Goal: Answer question/provide support

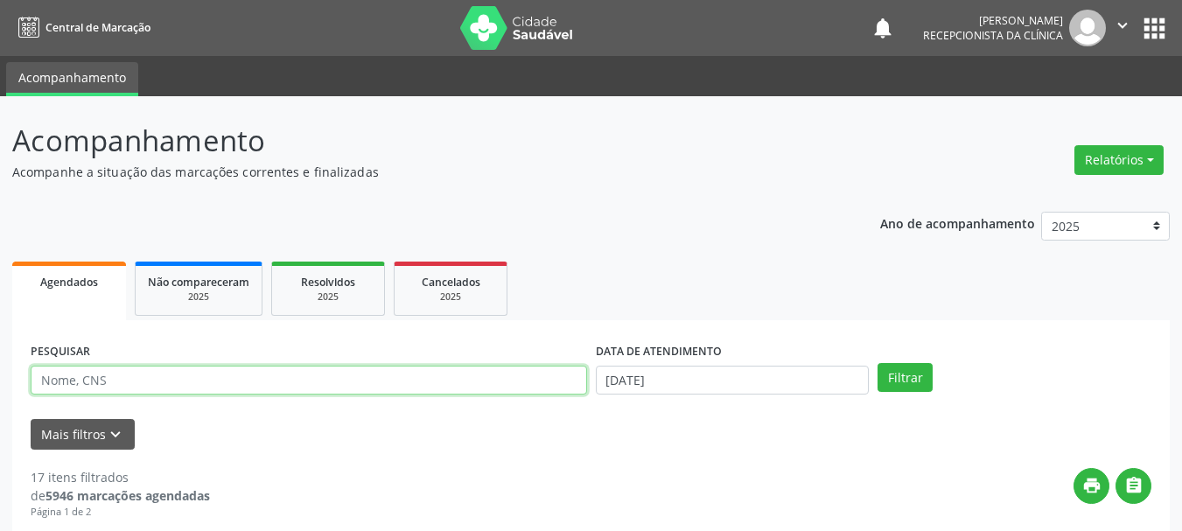
click at [153, 378] on input "text" at bounding box center [309, 381] width 557 height 30
type input "700405989792950"
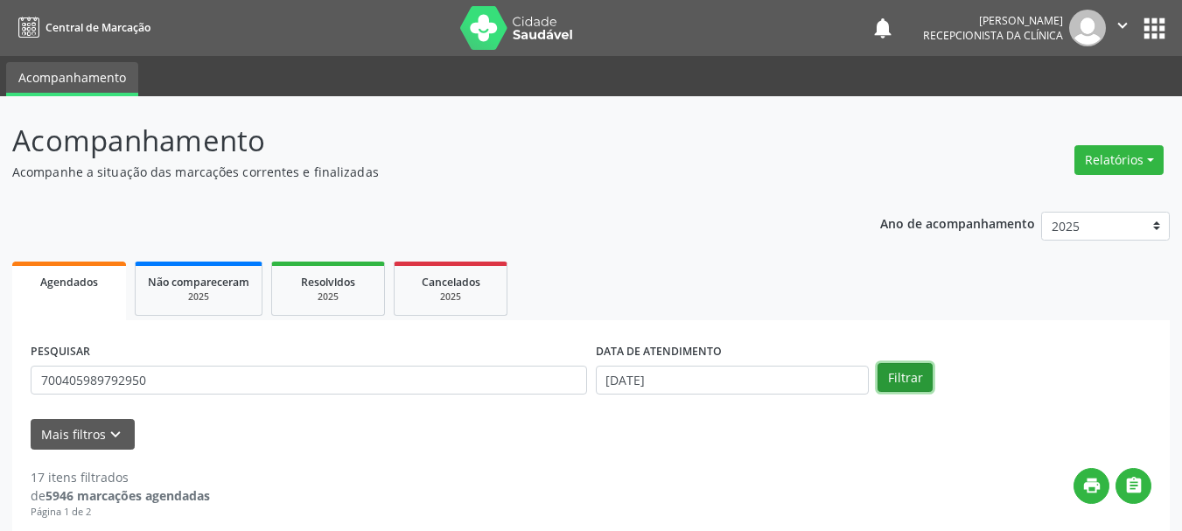
click at [914, 387] on button "Filtrar" at bounding box center [905, 378] width 55 height 30
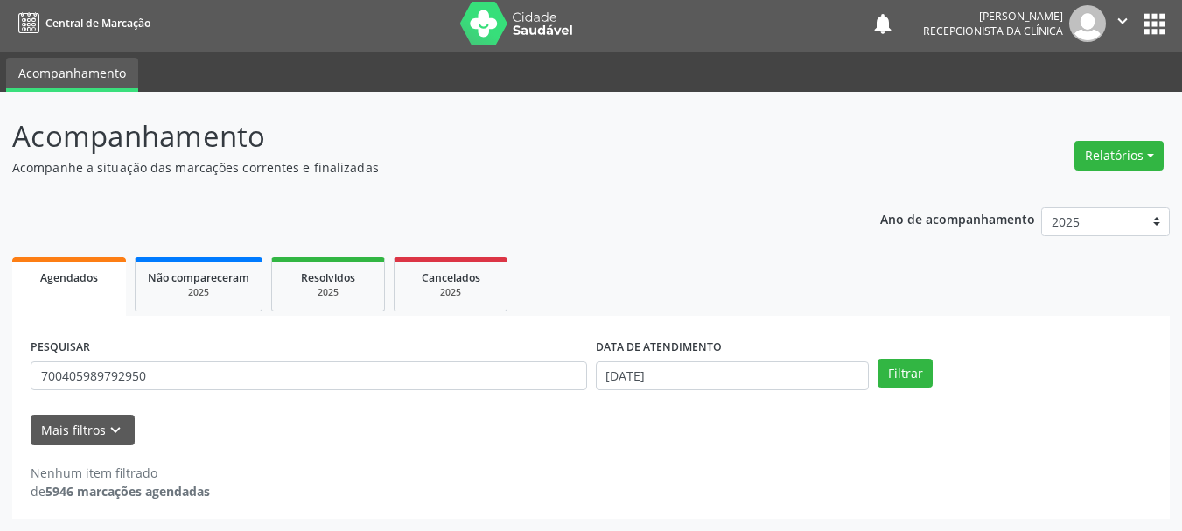
scroll to position [4, 0]
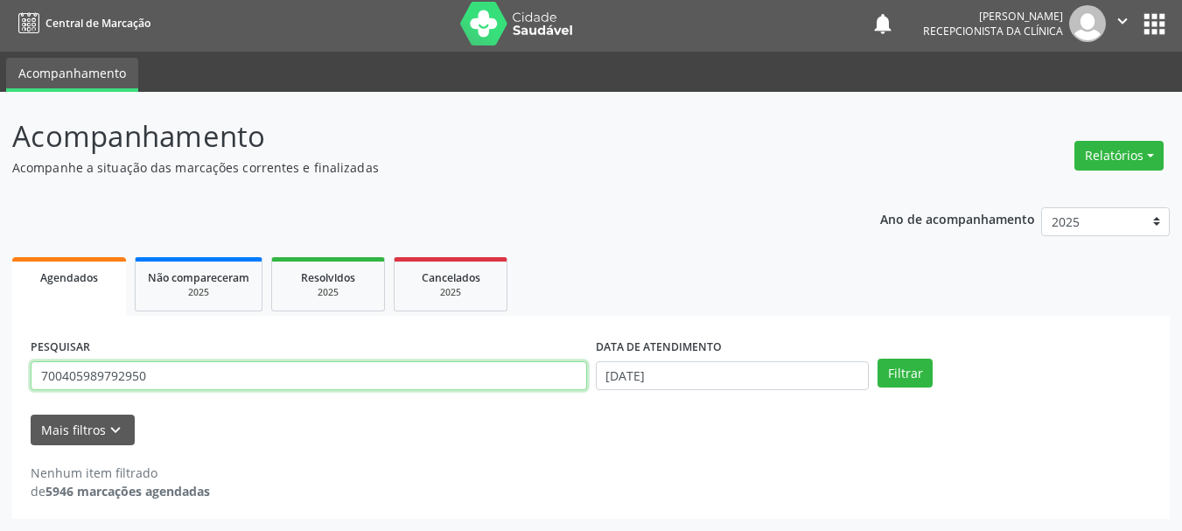
drag, startPoint x: 203, startPoint y: 370, endPoint x: 0, endPoint y: 433, distance: 212.6
click at [0, 431] on div "Acompanhamento Acompanhe a situação das marcações correntes e finalizadas Relat…" at bounding box center [591, 311] width 1182 height 439
type input "700405989872950"
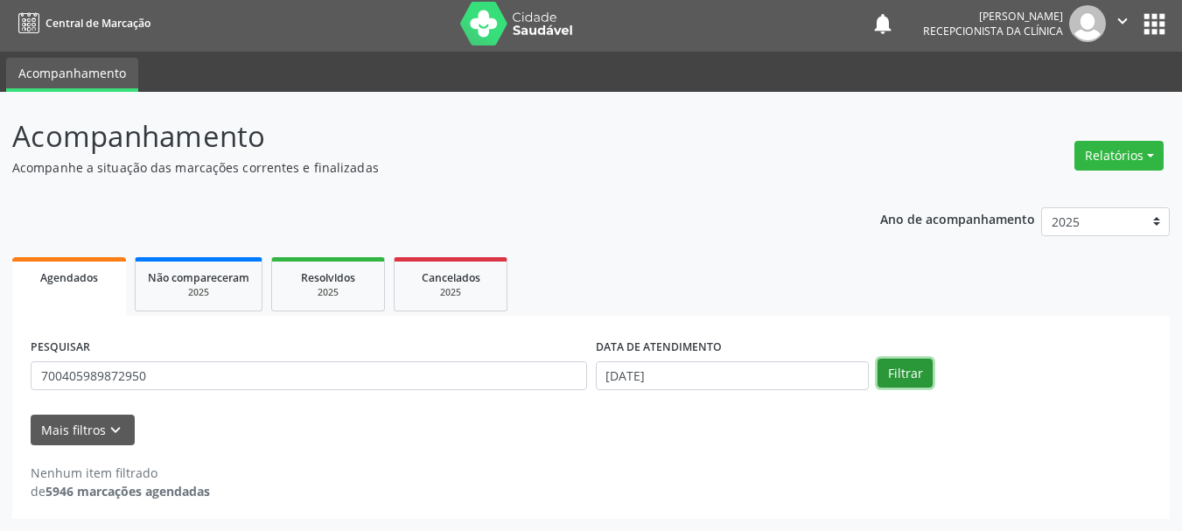
click at [915, 379] on button "Filtrar" at bounding box center [905, 374] width 55 height 30
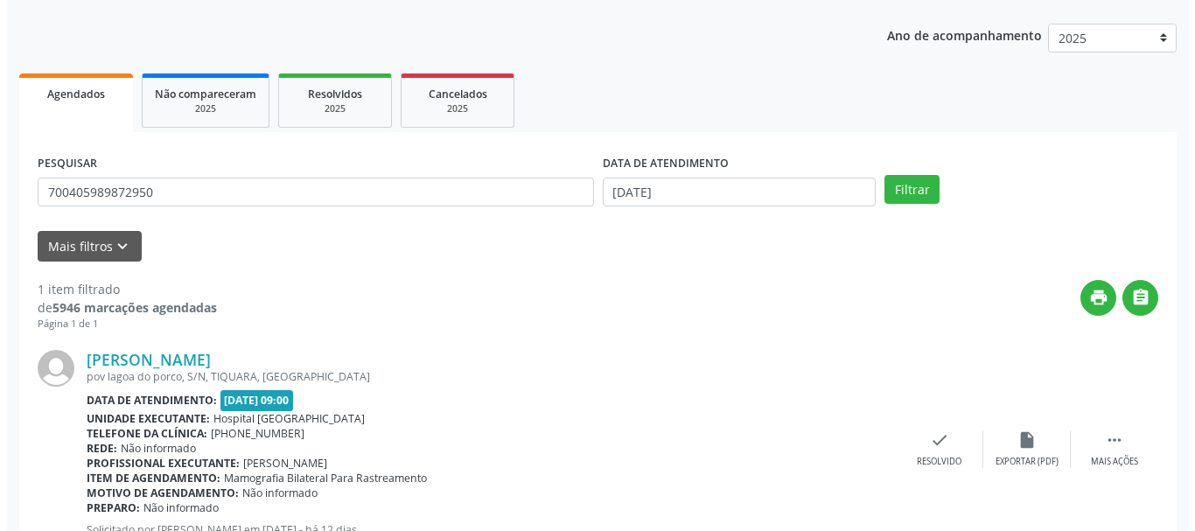
scroll to position [256, 0]
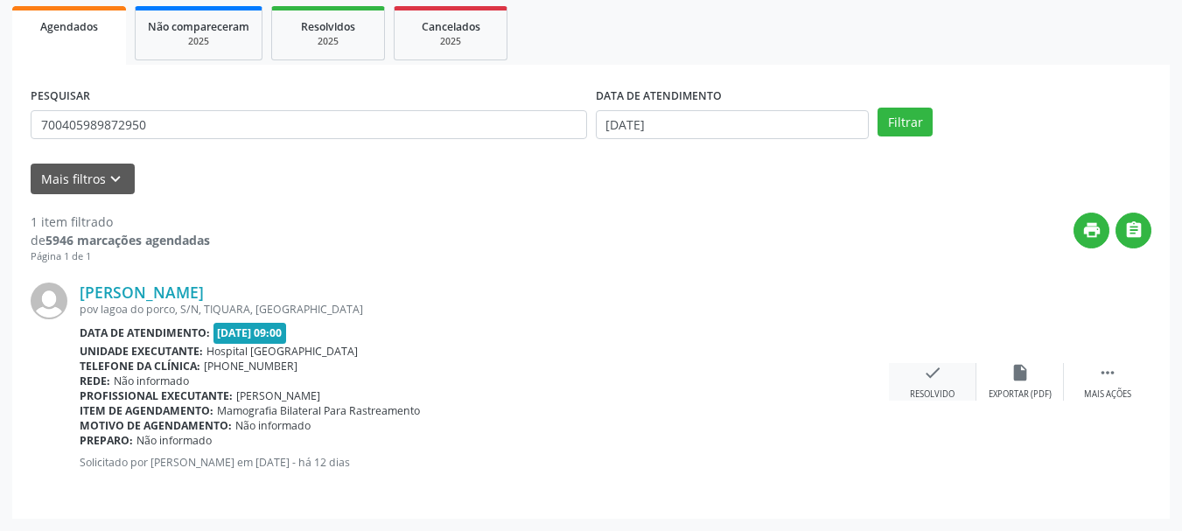
click at [950, 378] on div "check Resolvido" at bounding box center [933, 382] width 88 height 38
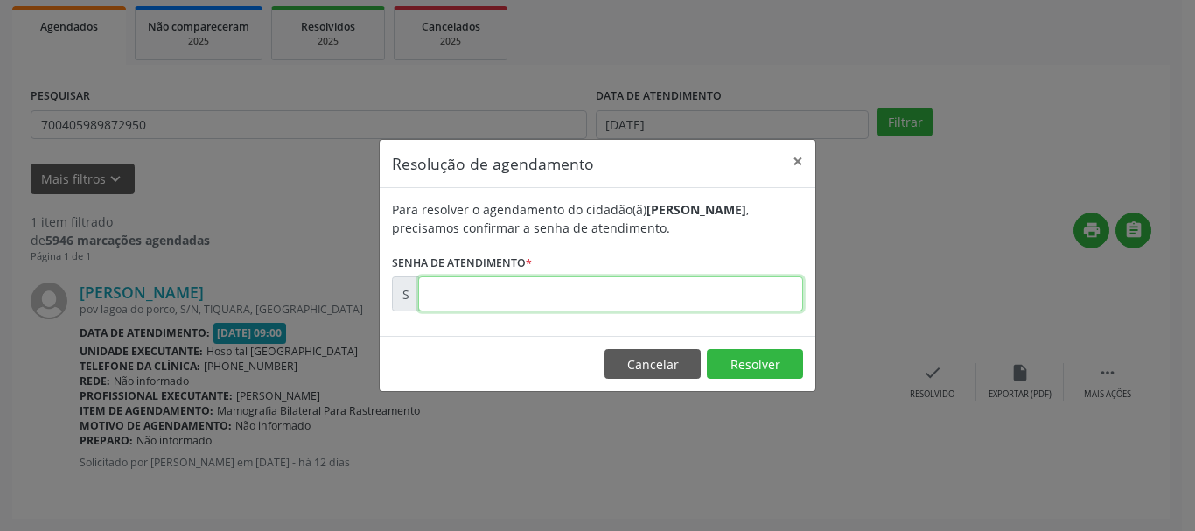
click at [648, 292] on input "text" at bounding box center [610, 294] width 385 height 35
type input "00174579"
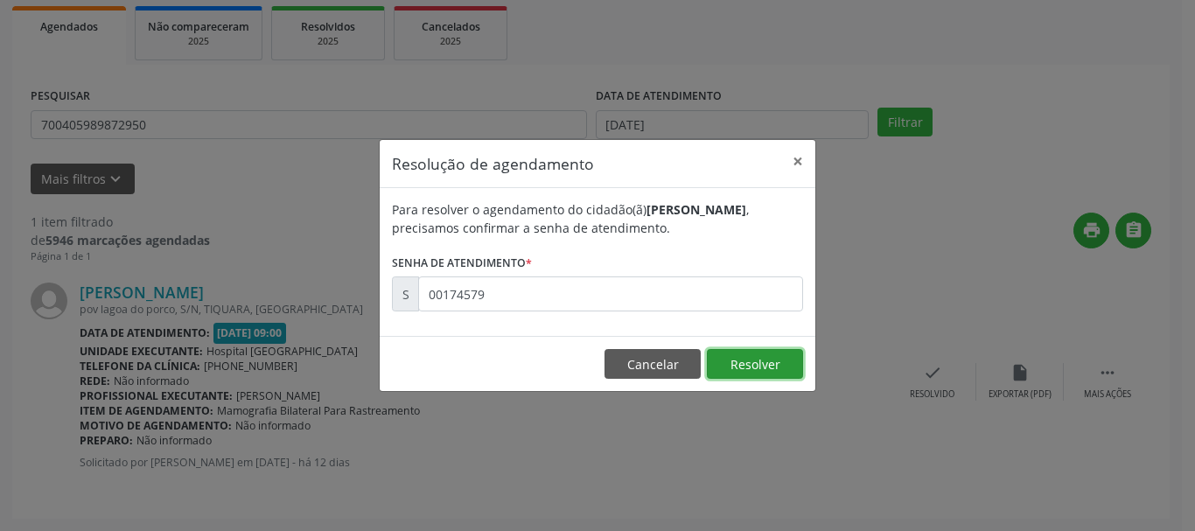
click at [760, 361] on button "Resolver" at bounding box center [755, 364] width 96 height 30
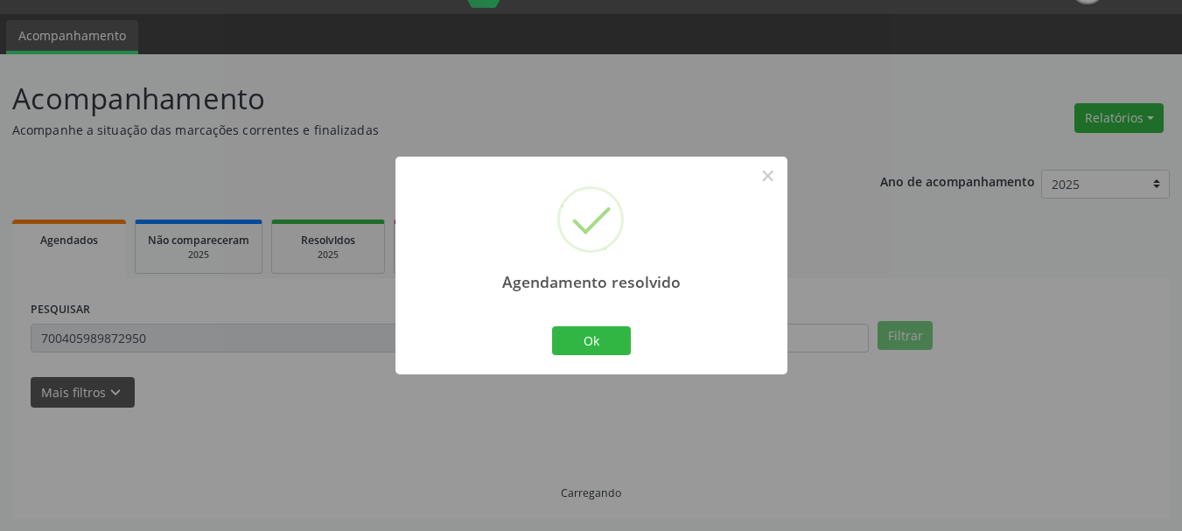
scroll to position [4, 0]
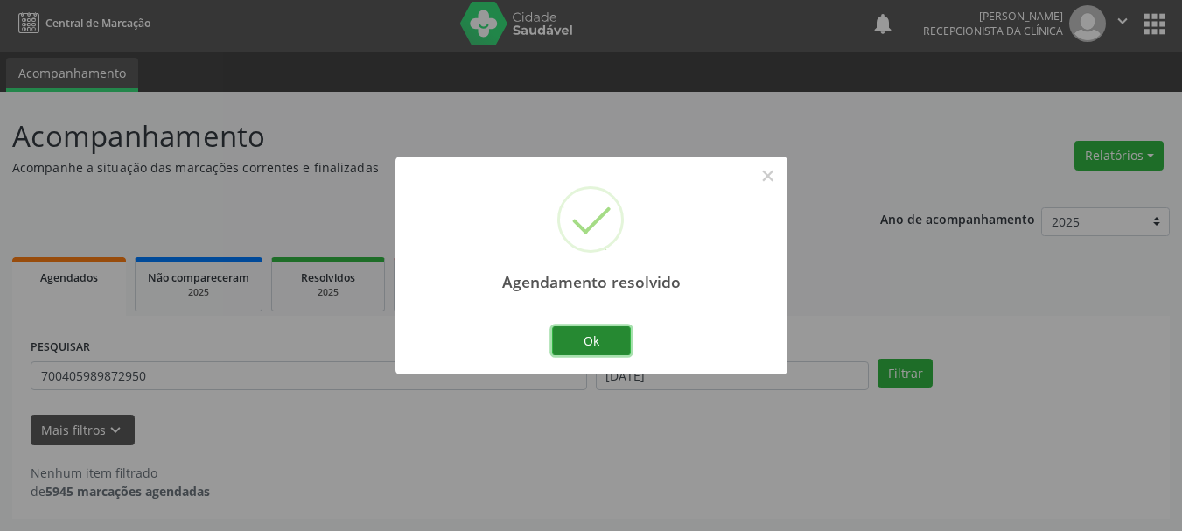
click at [571, 340] on button "Ok" at bounding box center [591, 341] width 79 height 30
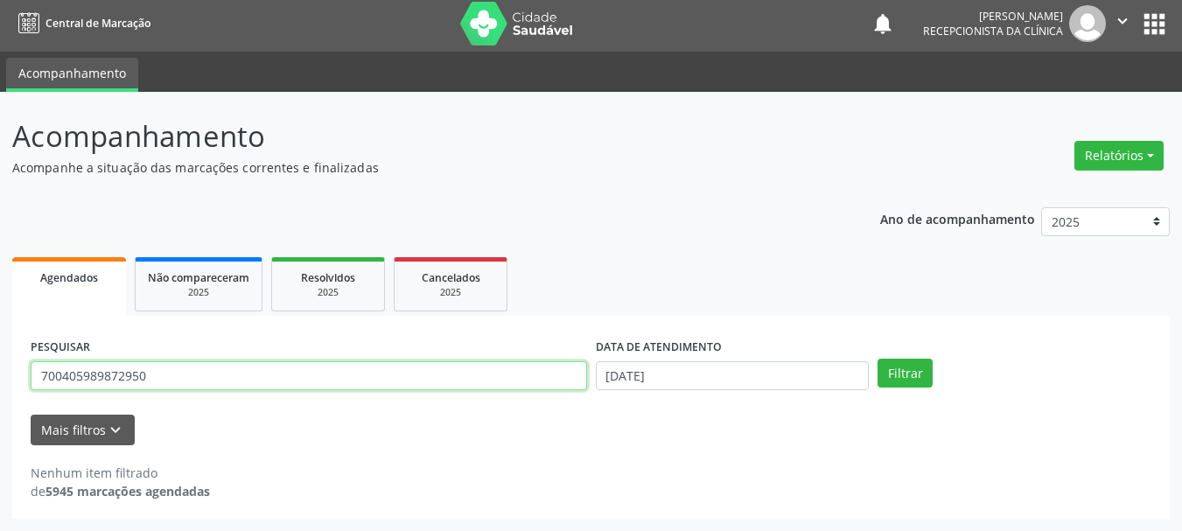
drag, startPoint x: 211, startPoint y: 375, endPoint x: 0, endPoint y: 445, distance: 222.2
click at [0, 445] on div "Acompanhamento Acompanhe a situação das marcações correntes e finalizadas Relat…" at bounding box center [591, 311] width 1182 height 439
type input "707805634113517"
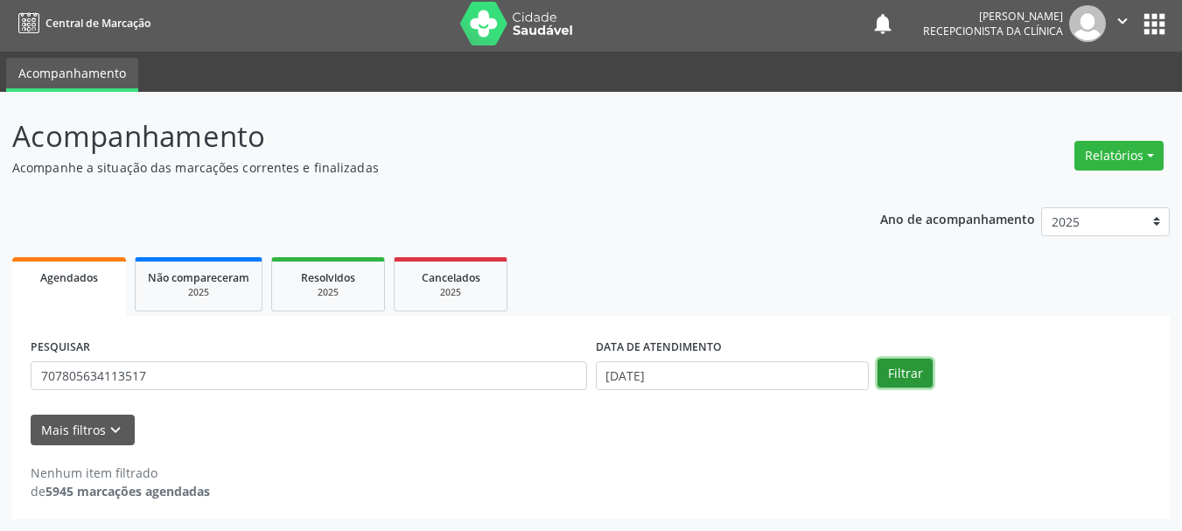
click at [914, 373] on button "Filtrar" at bounding box center [905, 374] width 55 height 30
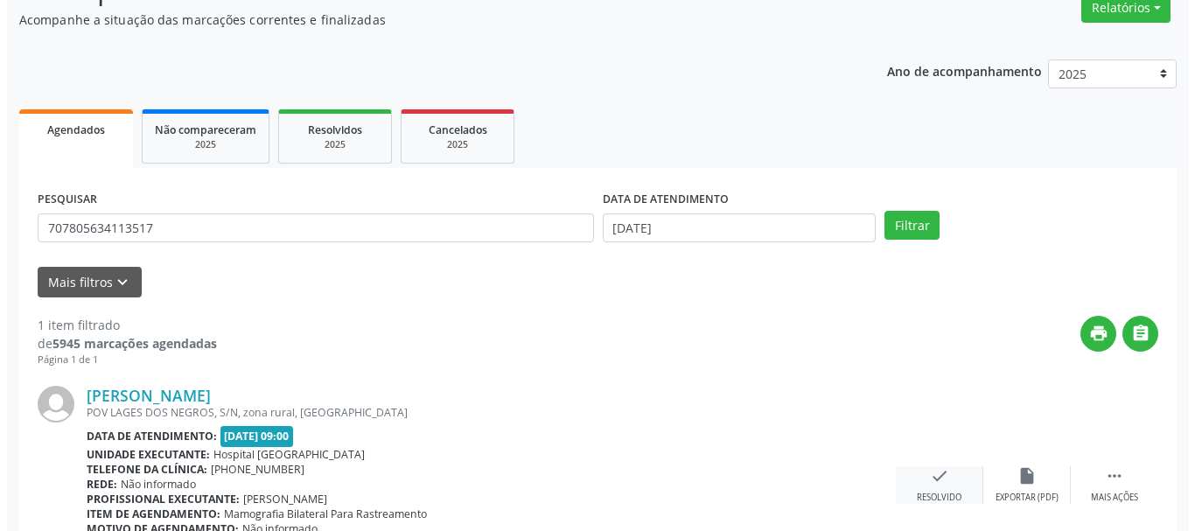
scroll to position [256, 0]
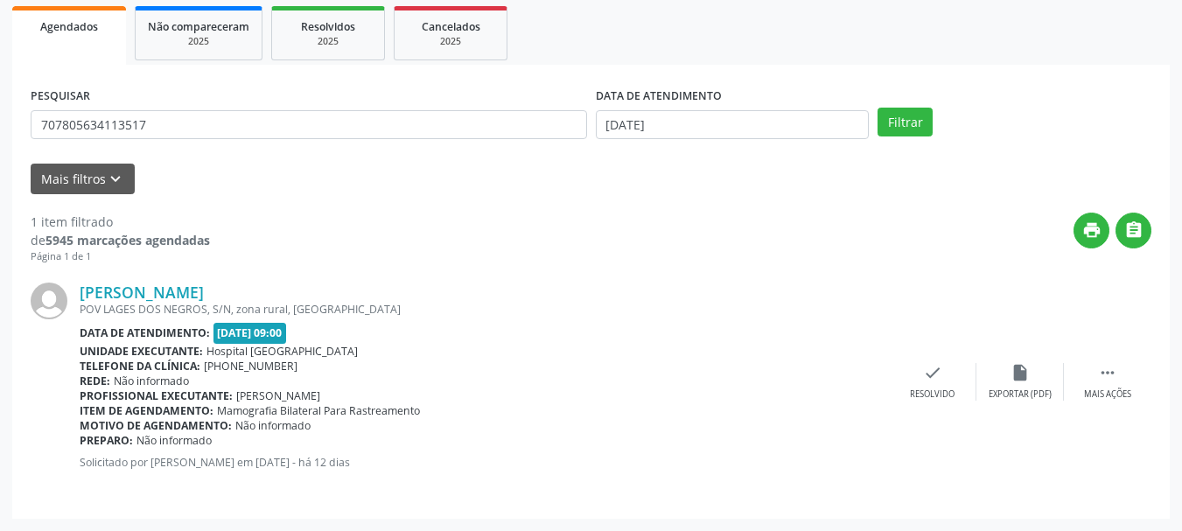
click at [921, 354] on div "[PERSON_NAME] [GEOGRAPHIC_DATA], S/N, zona rural, [GEOGRAPHIC_DATA] Data de ate…" at bounding box center [591, 382] width 1121 height 236
click at [931, 389] on div "Resolvido" at bounding box center [932, 395] width 45 height 12
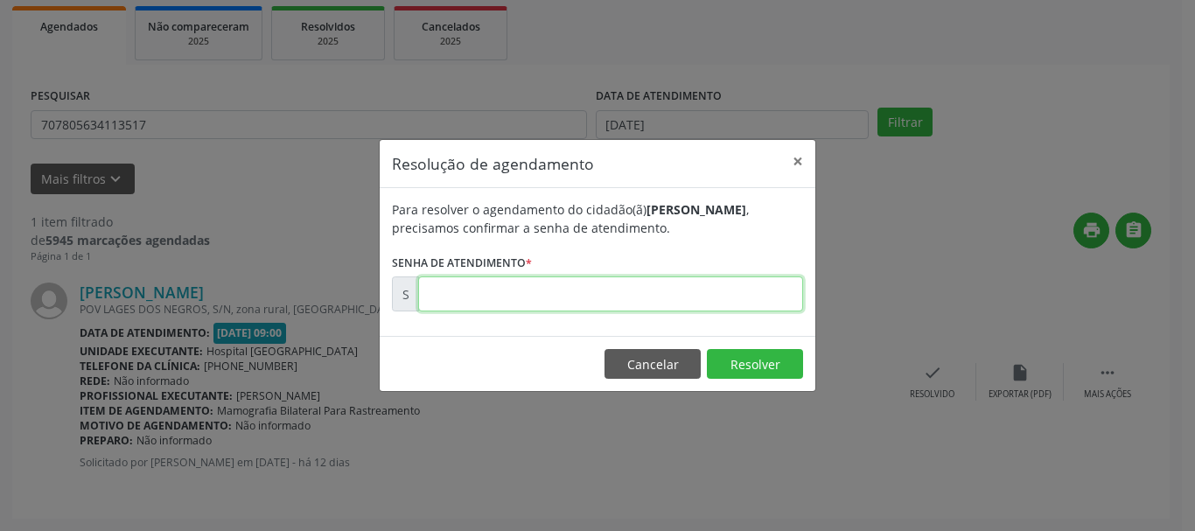
click at [545, 297] on input "text" at bounding box center [610, 294] width 385 height 35
type input "00174577"
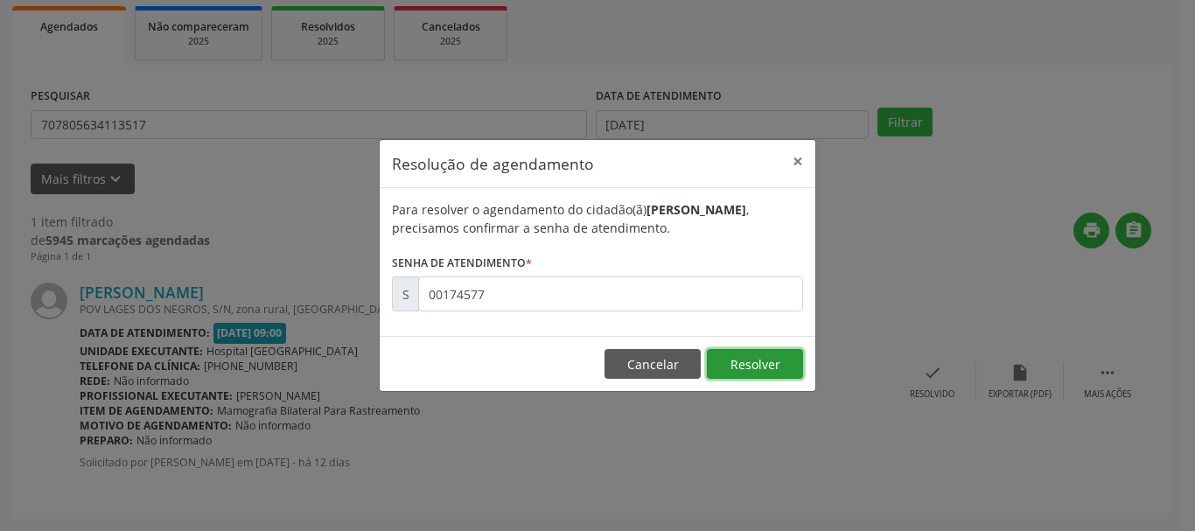
click at [775, 356] on button "Resolver" at bounding box center [755, 364] width 96 height 30
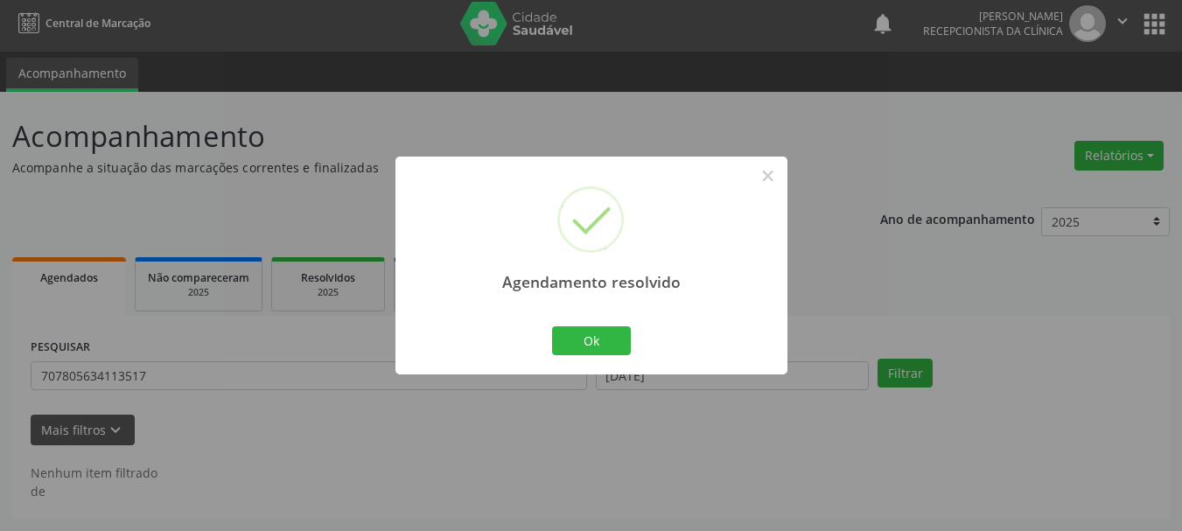
scroll to position [4, 0]
click at [582, 353] on button "Ok" at bounding box center [591, 341] width 79 height 30
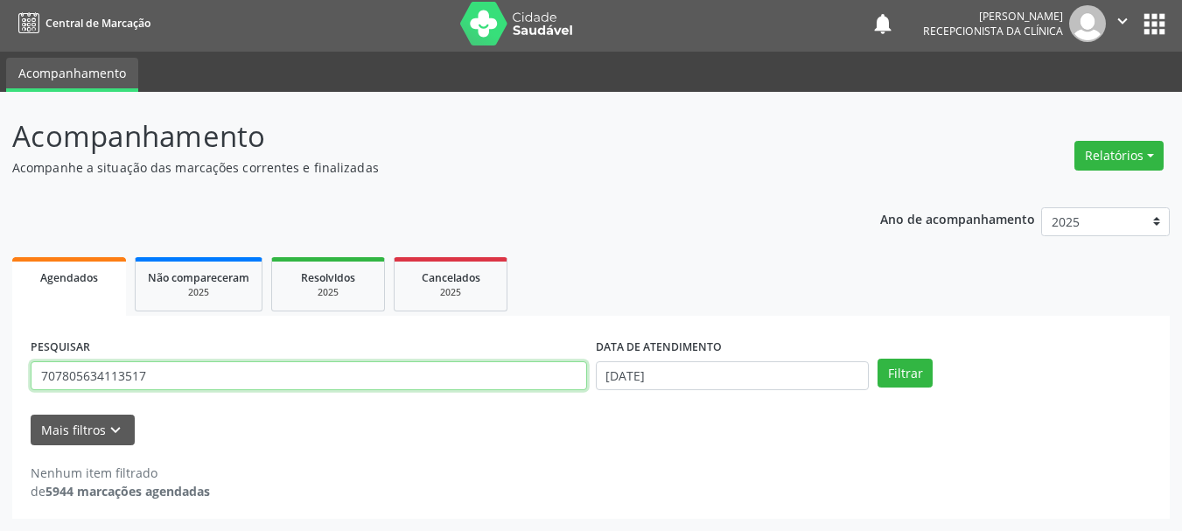
drag, startPoint x: 221, startPoint y: 377, endPoint x: 0, endPoint y: 410, distance: 223.7
click at [0, 410] on div "Acompanhamento Acompanhe a situação das marcações correntes e finalizadas Relat…" at bounding box center [591, 311] width 1182 height 439
type input "700207451696920"
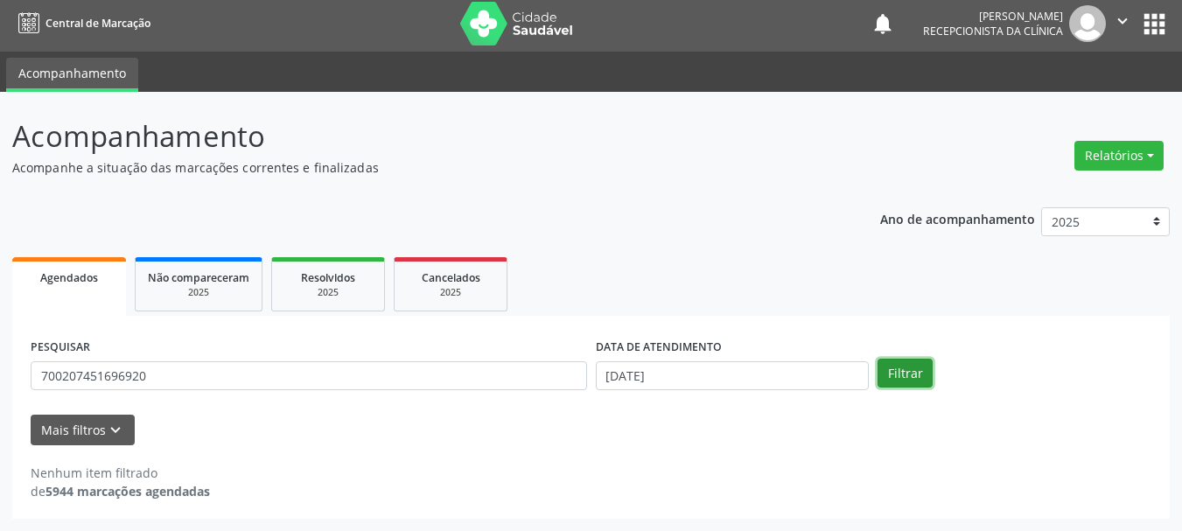
click at [884, 380] on button "Filtrar" at bounding box center [905, 374] width 55 height 30
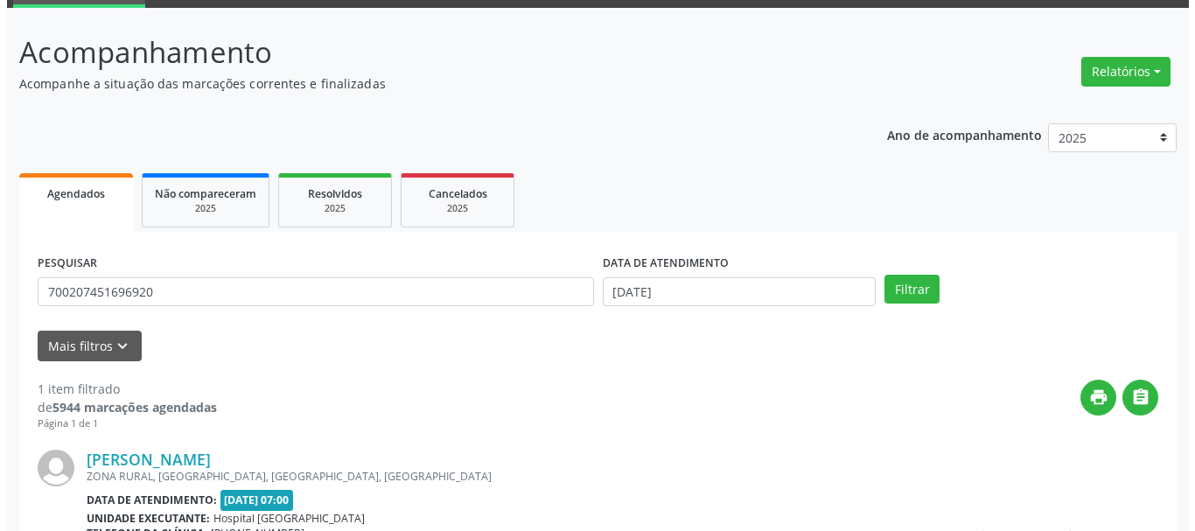
scroll to position [256, 0]
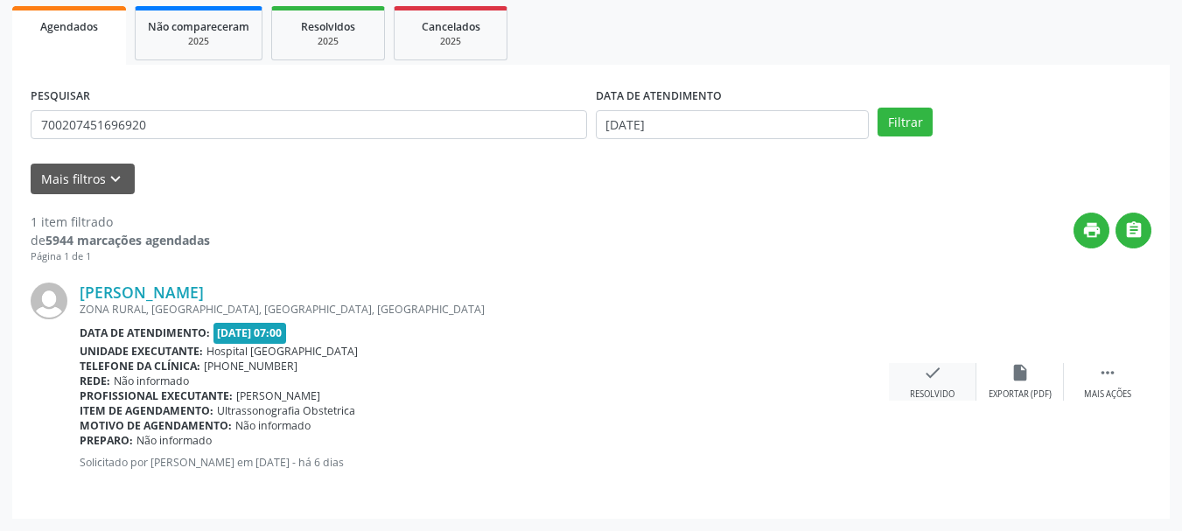
click at [929, 396] on div "Resolvido" at bounding box center [932, 395] width 45 height 12
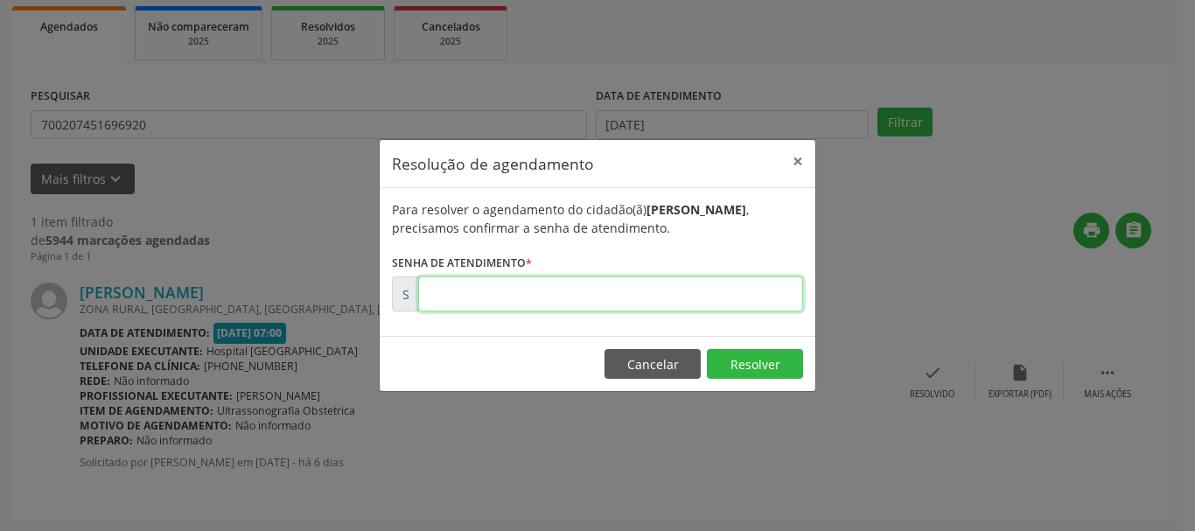
click at [509, 298] on input "text" at bounding box center [610, 294] width 385 height 35
type input "00175385"
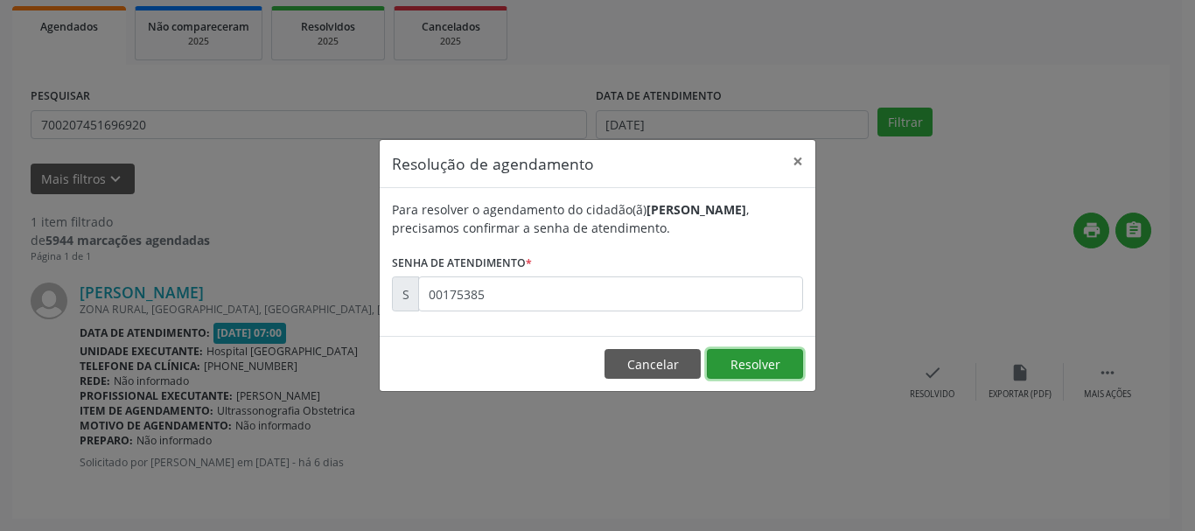
click at [768, 364] on button "Resolver" at bounding box center [755, 364] width 96 height 30
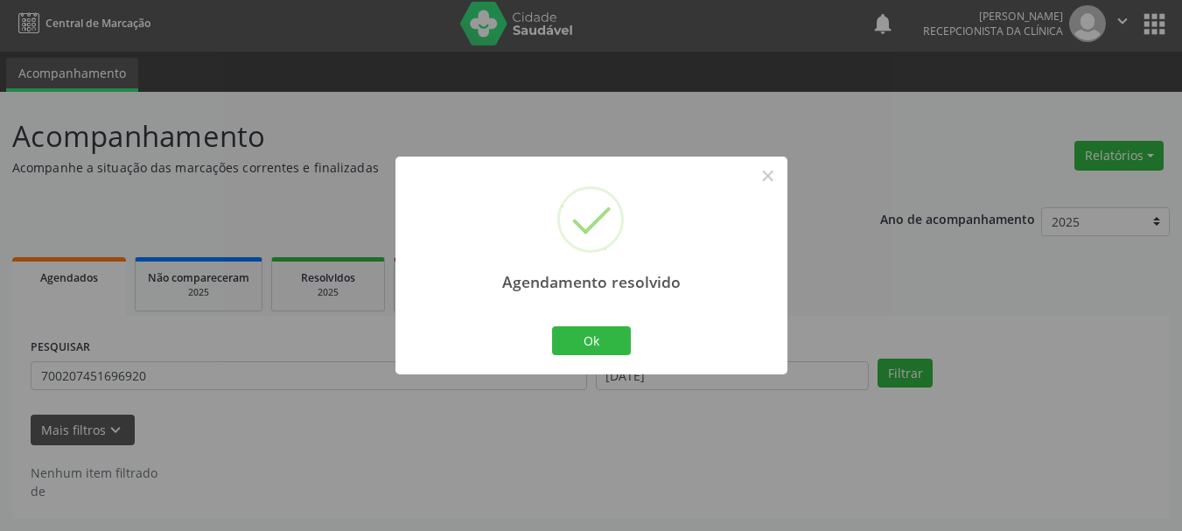
scroll to position [4, 0]
click at [568, 345] on button "Ok" at bounding box center [591, 341] width 79 height 30
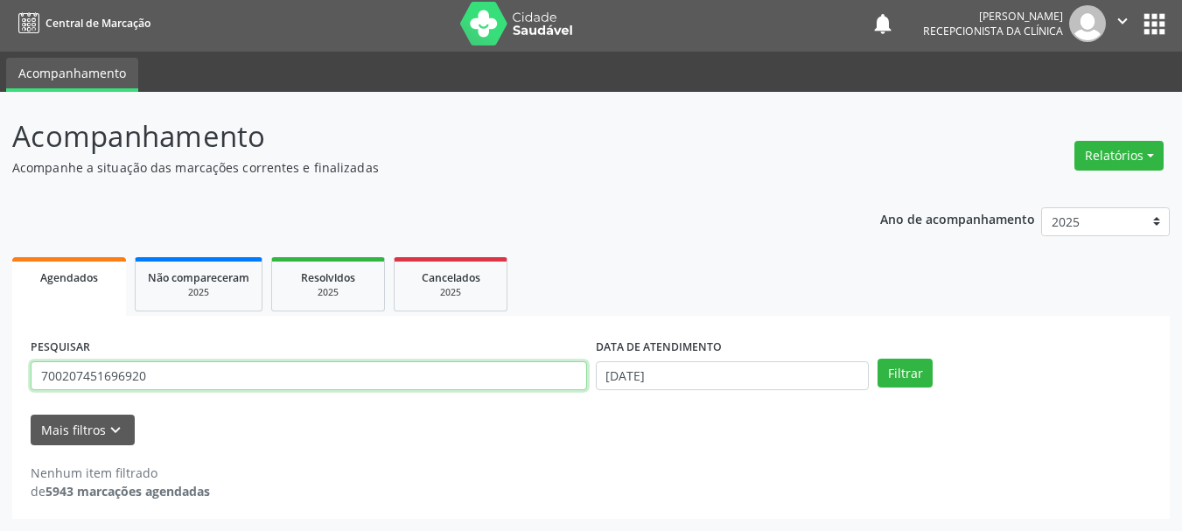
drag, startPoint x: 88, startPoint y: 380, endPoint x: 0, endPoint y: 419, distance: 96.0
click at [0, 419] on div "Acompanhamento Acompanhe a situação das marcações correntes e finalizadas Relat…" at bounding box center [591, 311] width 1182 height 439
paste input "704305522606090"
type input "704305522606090"
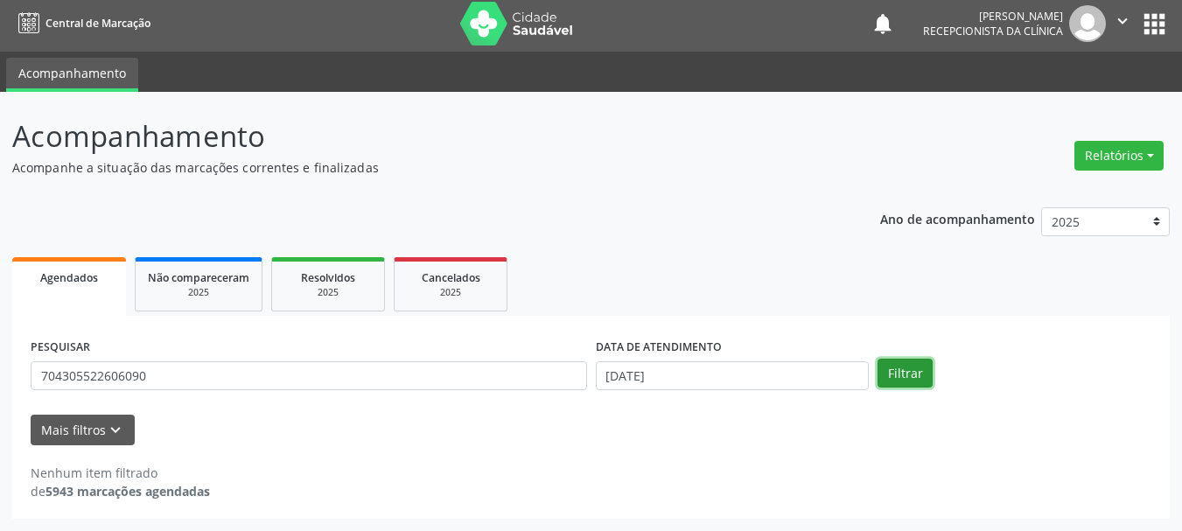
click at [899, 378] on button "Filtrar" at bounding box center [905, 374] width 55 height 30
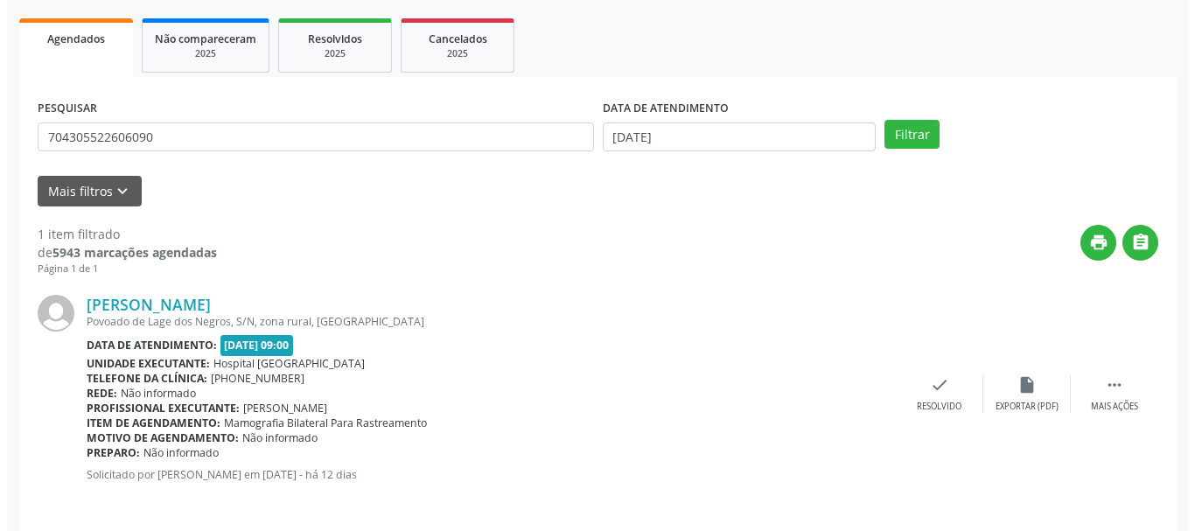
scroll to position [256, 0]
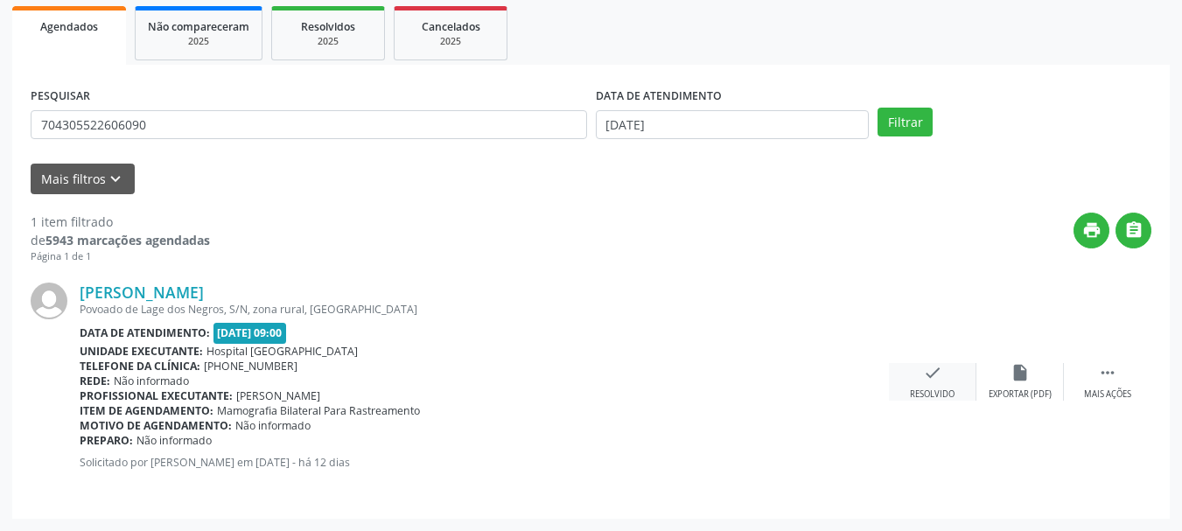
click at [939, 373] on icon "check" at bounding box center [932, 372] width 19 height 19
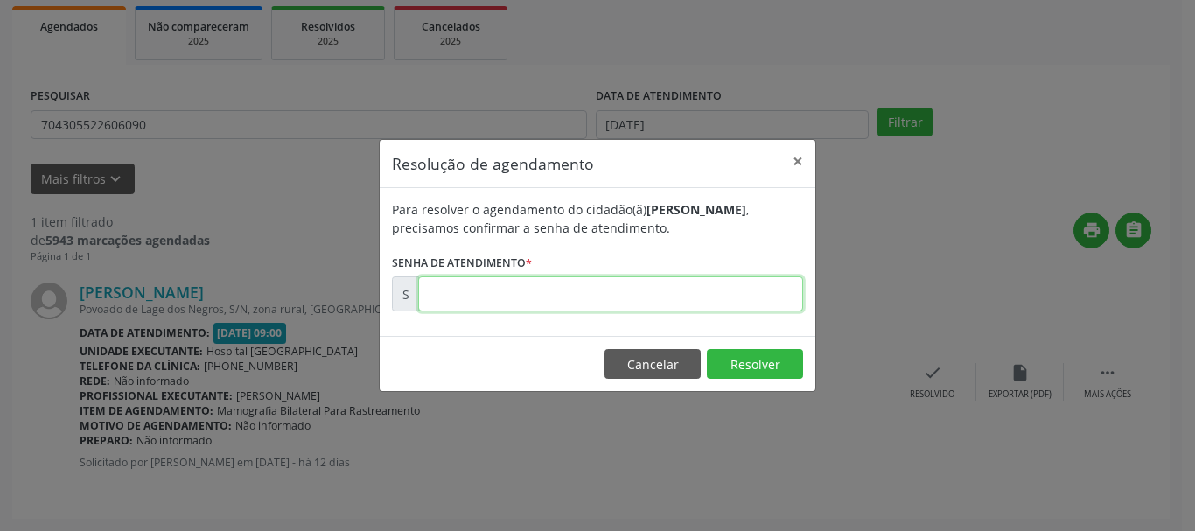
click at [546, 298] on input "text" at bounding box center [610, 294] width 385 height 35
type input "00174580"
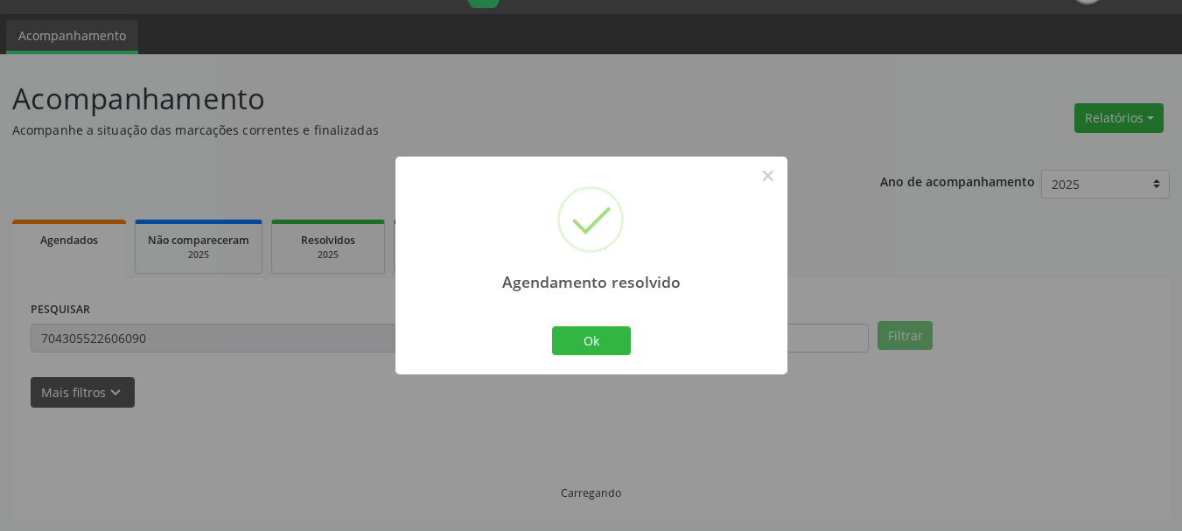
scroll to position [4, 0]
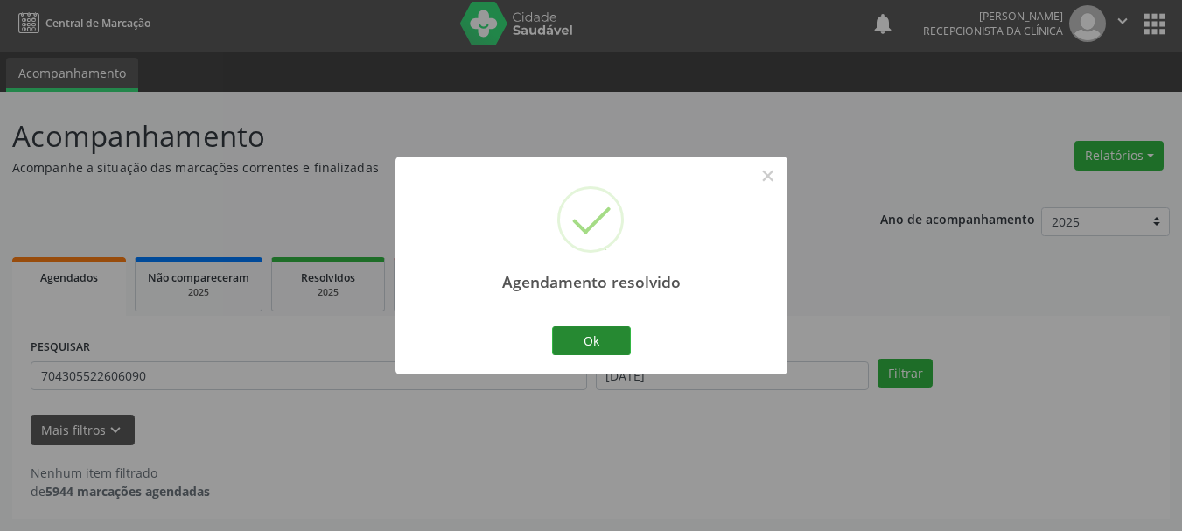
drag, startPoint x: 599, startPoint y: 323, endPoint x: 592, endPoint y: 333, distance: 12.2
click at [596, 327] on div "Ok Cancel" at bounding box center [591, 340] width 87 height 37
click at [592, 333] on button "Ok" at bounding box center [591, 341] width 79 height 30
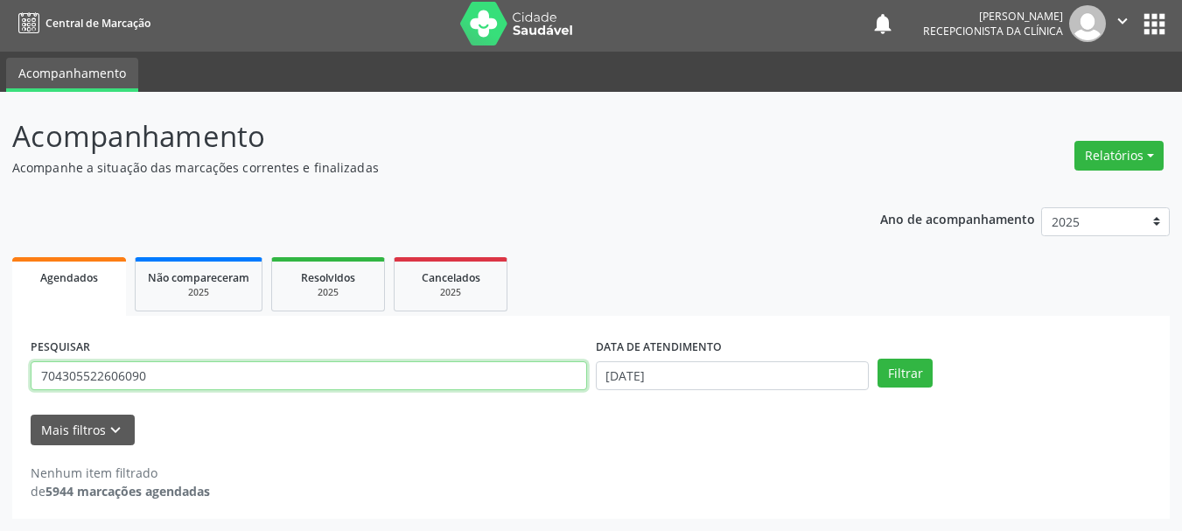
drag, startPoint x: 0, startPoint y: 401, endPoint x: 0, endPoint y: 454, distance: 53.4
click at [0, 27] on div "Central de Marcação notifications [PERSON_NAME] Recepcionista da clínica  Conf…" at bounding box center [591, 261] width 1182 height 531
type input "706909178522930"
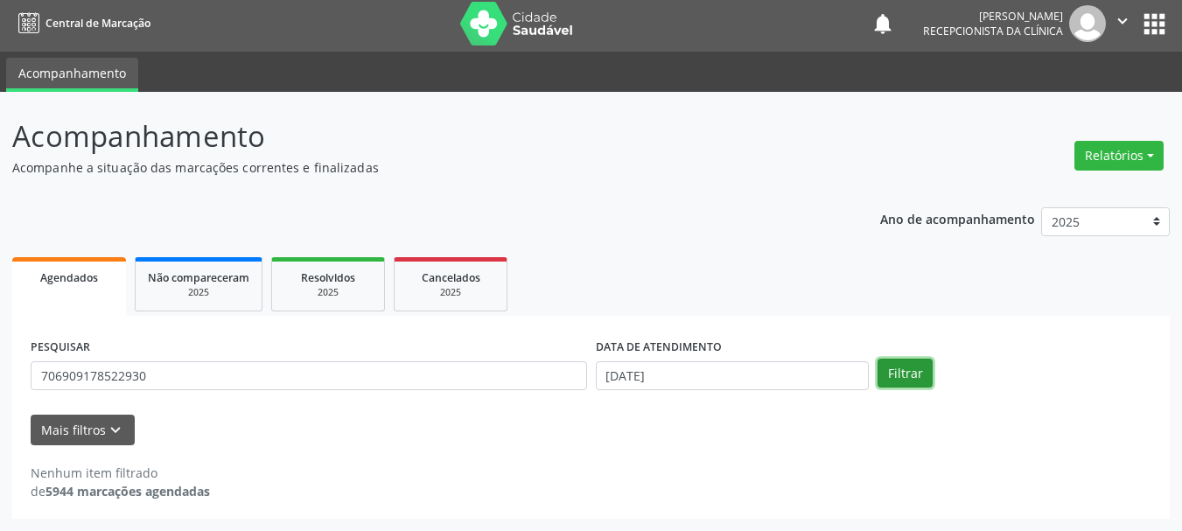
click at [906, 375] on button "Filtrar" at bounding box center [905, 374] width 55 height 30
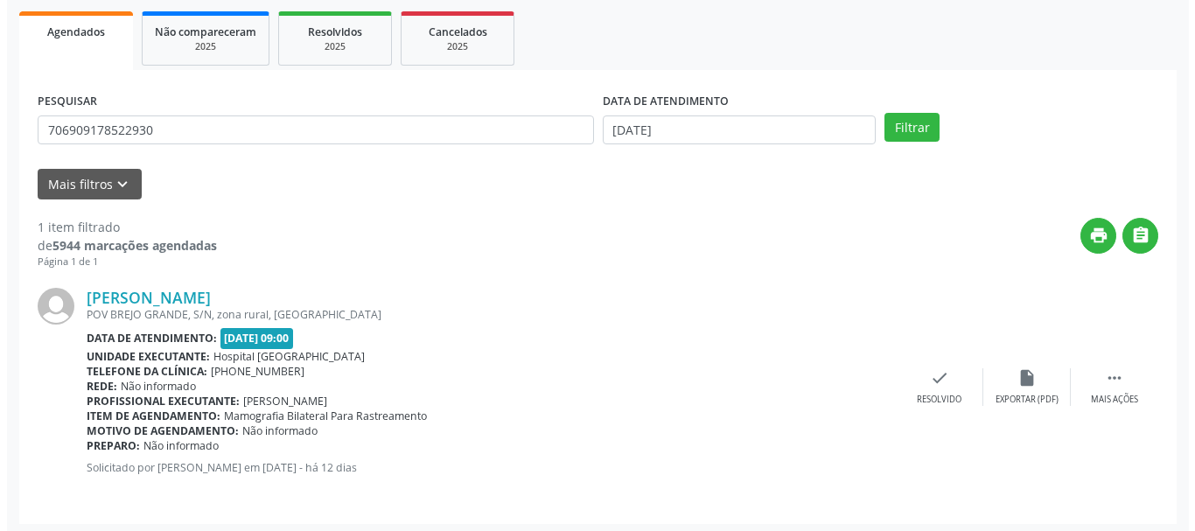
scroll to position [256, 0]
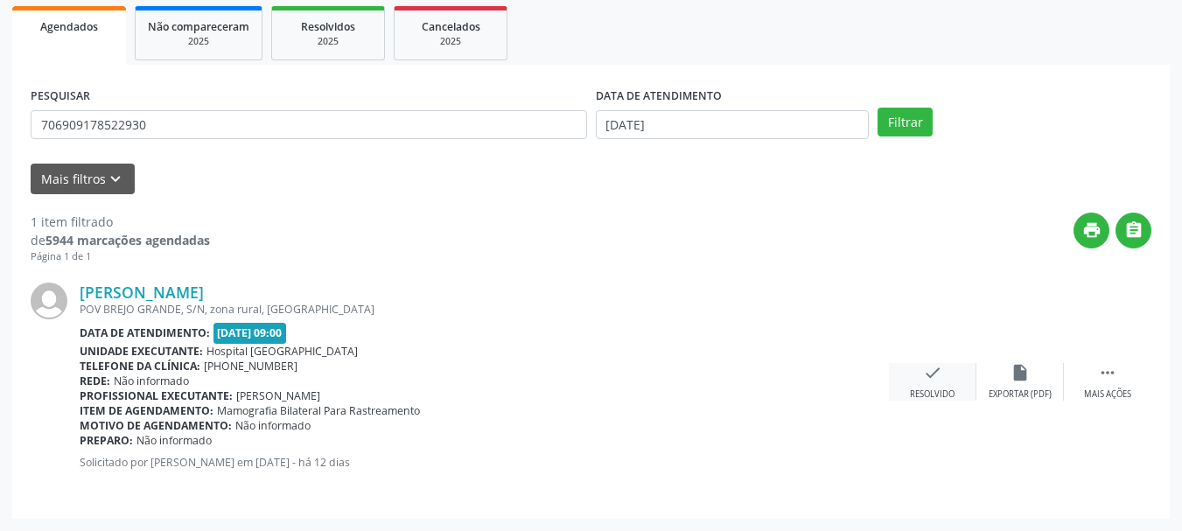
click at [934, 380] on icon "check" at bounding box center [932, 372] width 19 height 19
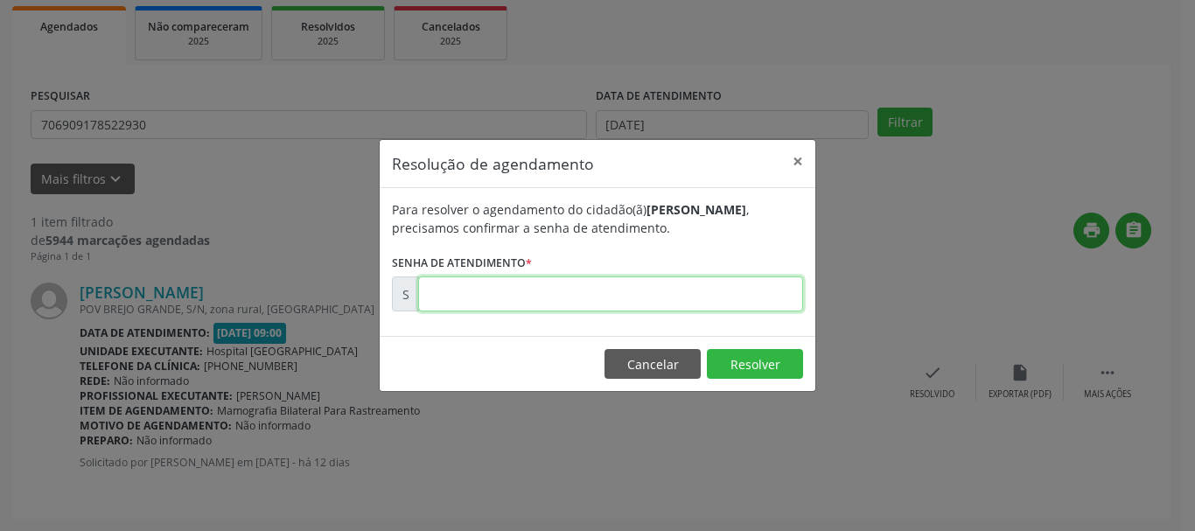
click at [606, 291] on input "text" at bounding box center [610, 294] width 385 height 35
type input "00174600"
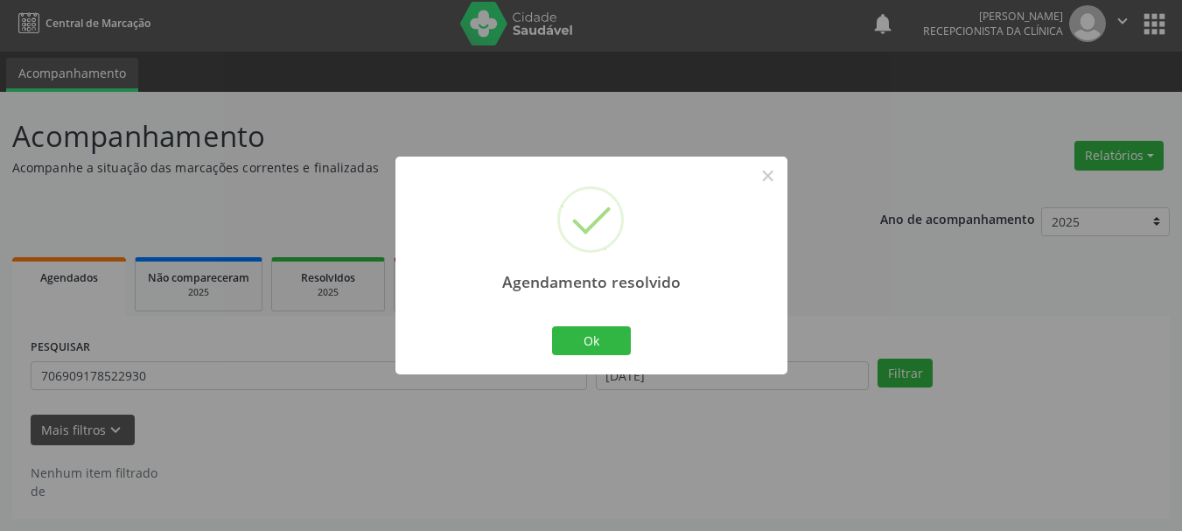
scroll to position [4, 0]
click at [581, 333] on button "Ok" at bounding box center [591, 341] width 79 height 30
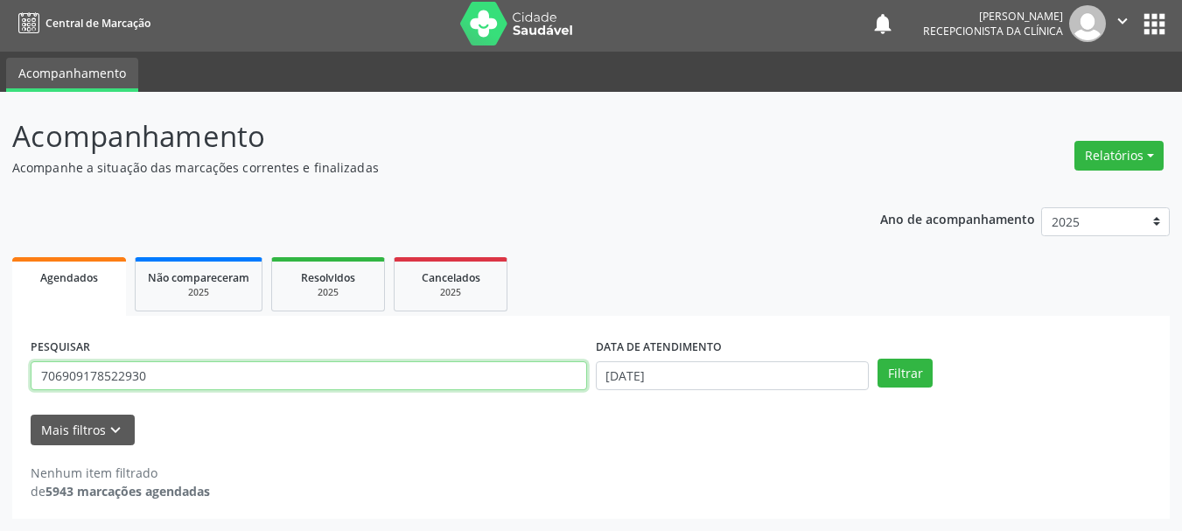
drag, startPoint x: 196, startPoint y: 366, endPoint x: 0, endPoint y: 438, distance: 209.0
click at [0, 438] on div "Acompanhamento Acompanhe a situação das marcações correntes e finalizadas Relat…" at bounding box center [591, 311] width 1182 height 439
type input "707303026265070"
click at [878, 359] on button "Filtrar" at bounding box center [905, 374] width 55 height 30
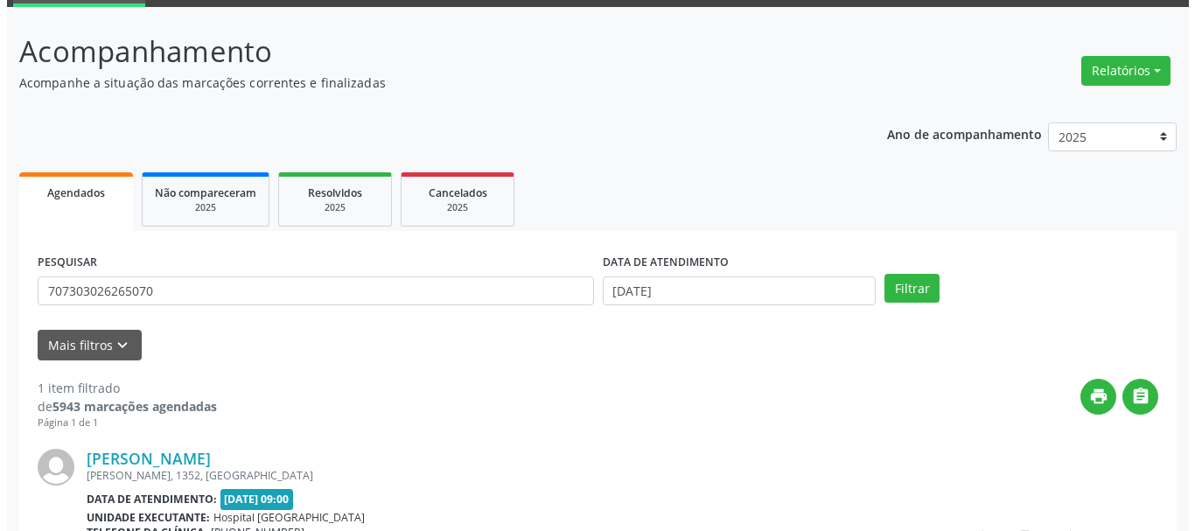
scroll to position [256, 0]
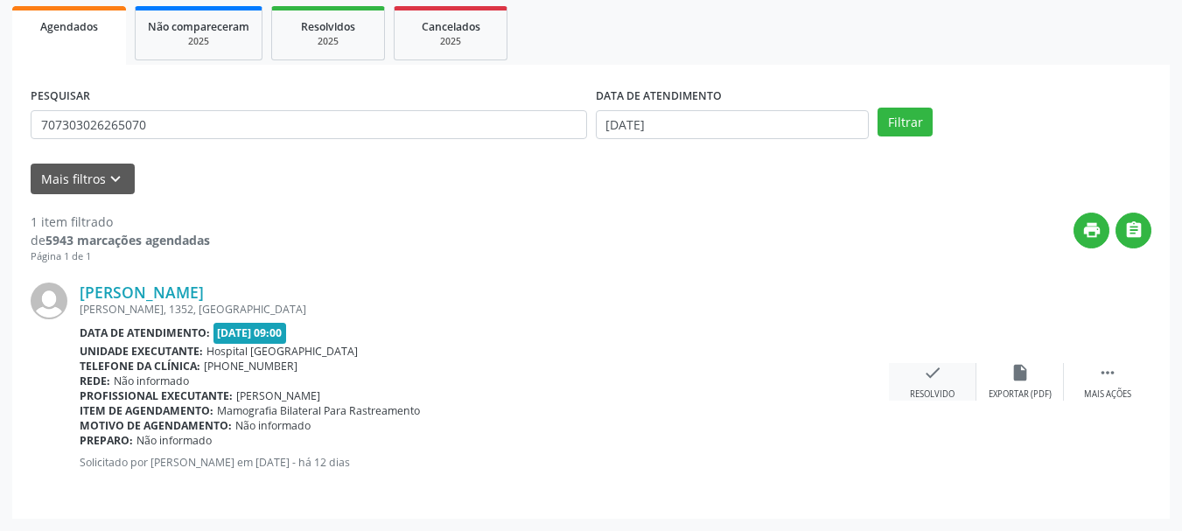
click at [923, 368] on icon "check" at bounding box center [932, 372] width 19 height 19
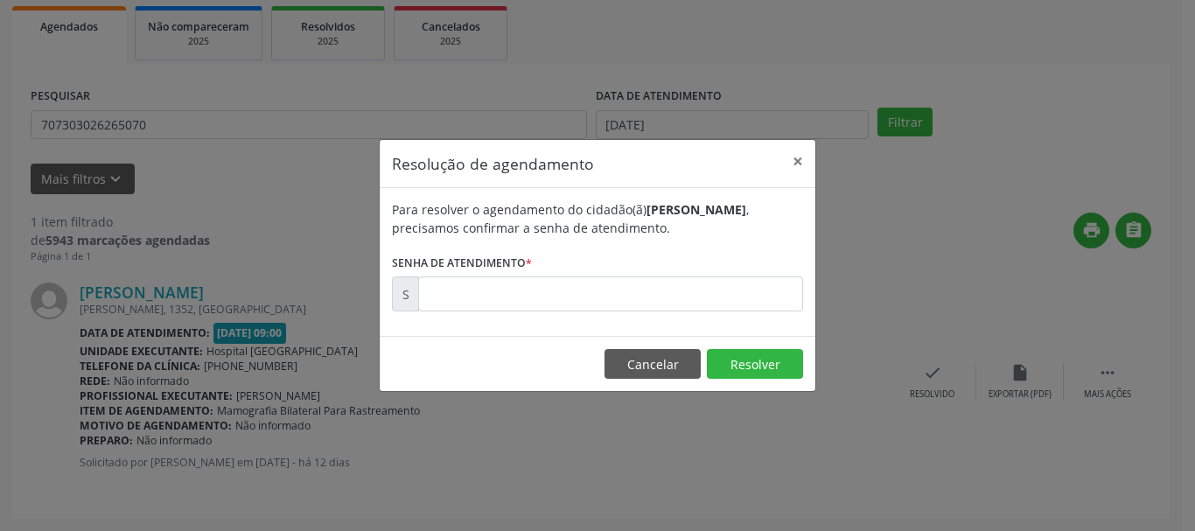
click at [504, 316] on div "Para resolver o agendamento do cidadão(ã) [PERSON_NAME] , precisamos confirmar …" at bounding box center [598, 262] width 436 height 148
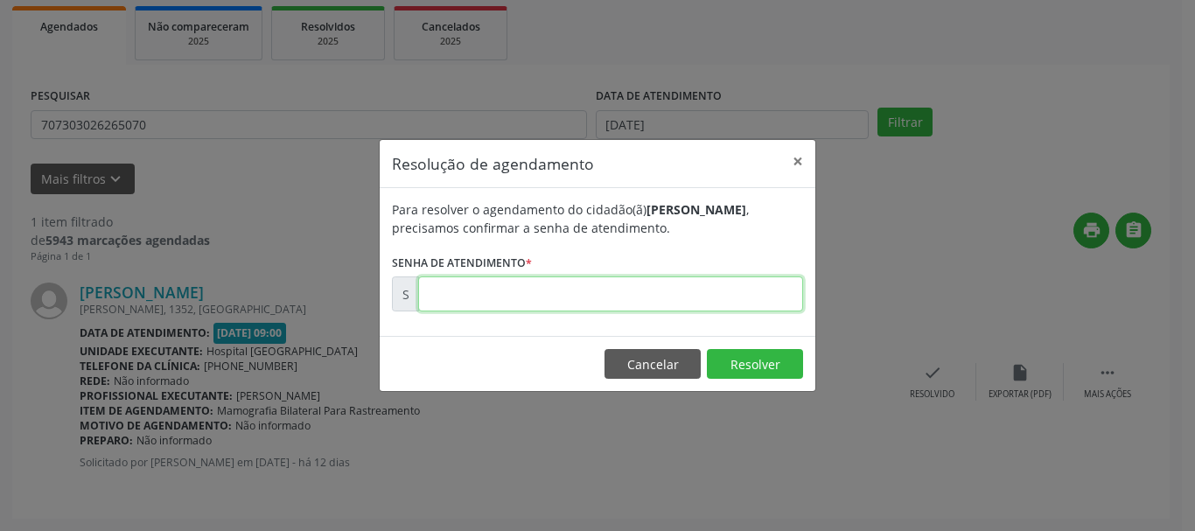
click at [488, 299] on input "text" at bounding box center [610, 294] width 385 height 35
type input "00174578"
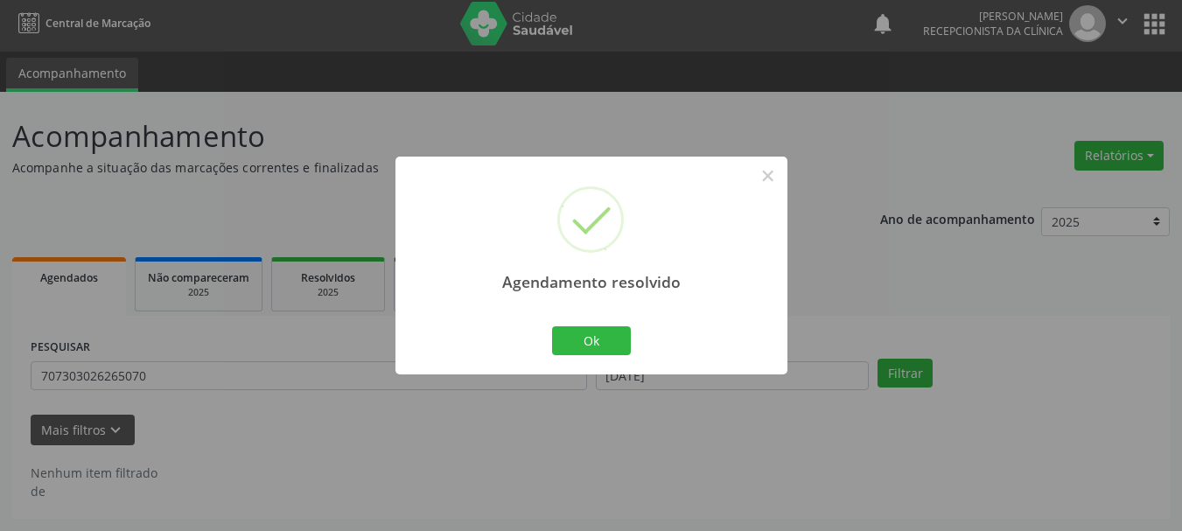
scroll to position [4, 0]
click at [620, 349] on button "Ok" at bounding box center [591, 341] width 79 height 30
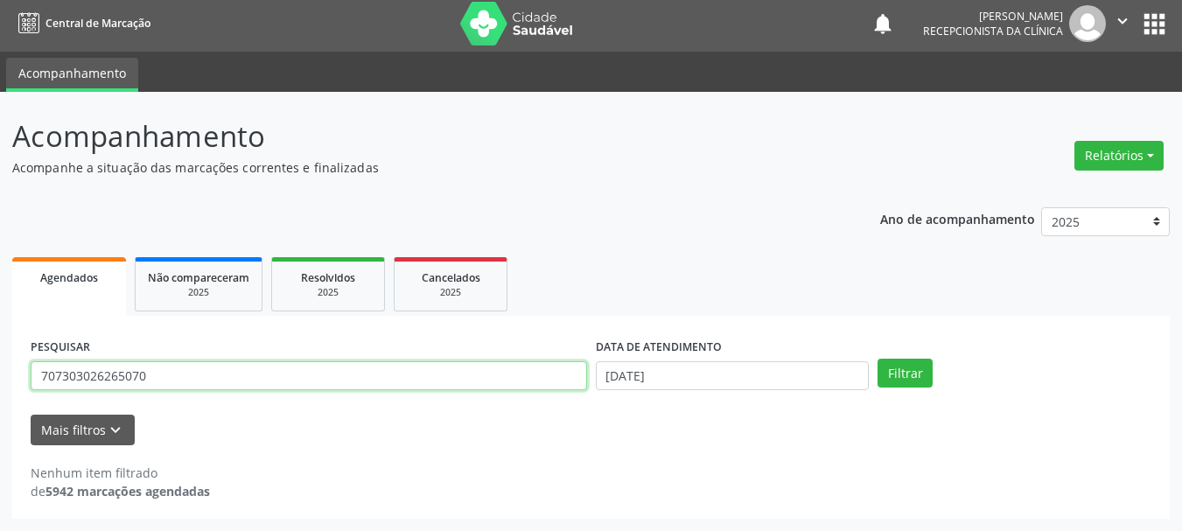
drag, startPoint x: 172, startPoint y: 377, endPoint x: 0, endPoint y: 452, distance: 187.3
click at [0, 5] on div "Central de Marcação notifications [PERSON_NAME] Recepcionista da clínica  Conf…" at bounding box center [591, 261] width 1182 height 531
type input "702402516613722"
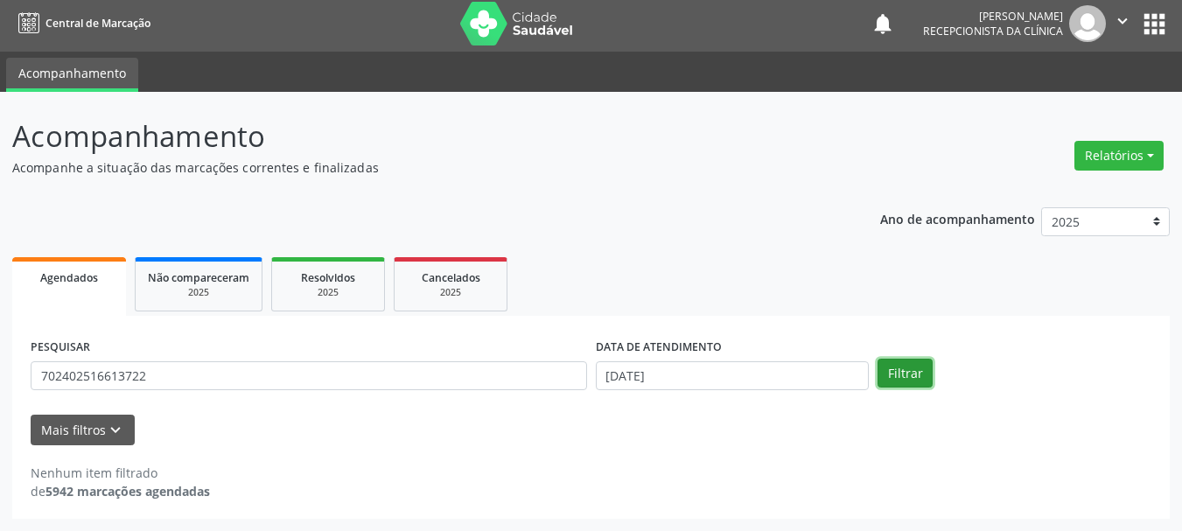
click at [906, 385] on button "Filtrar" at bounding box center [905, 374] width 55 height 30
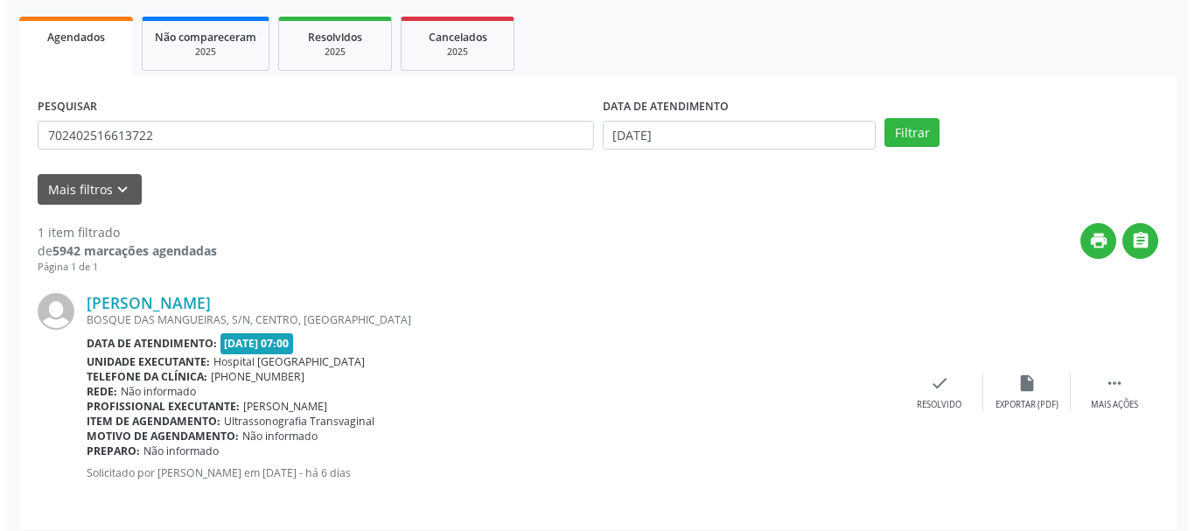
scroll to position [256, 0]
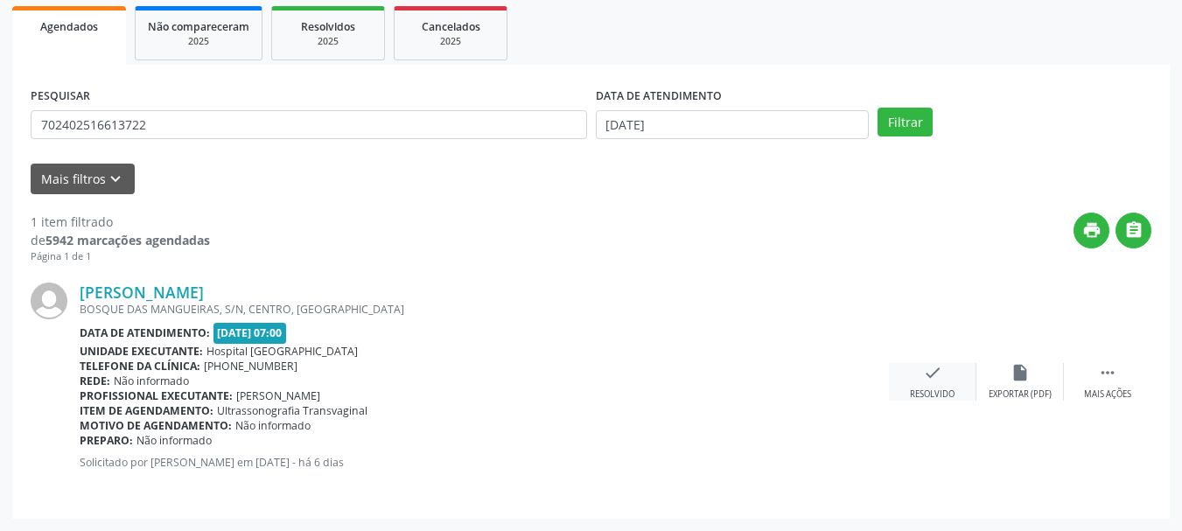
click at [926, 365] on icon "check" at bounding box center [932, 372] width 19 height 19
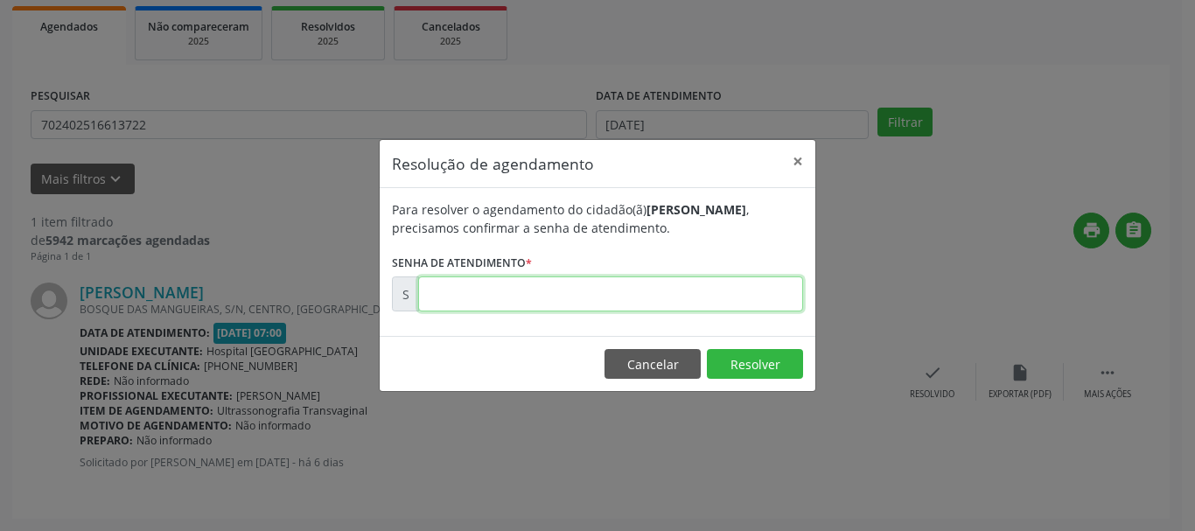
drag, startPoint x: 482, startPoint y: 291, endPoint x: 493, endPoint y: 299, distance: 13.7
click at [487, 292] on input "text" at bounding box center [610, 294] width 385 height 35
type input "00175381"
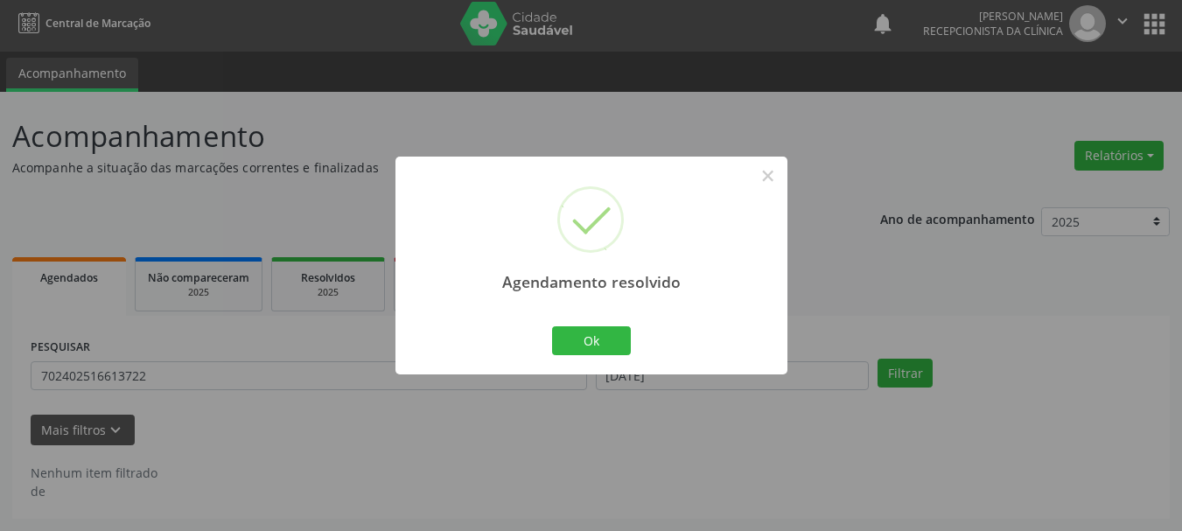
scroll to position [4, 0]
click at [586, 330] on button "Ok" at bounding box center [591, 341] width 79 height 30
